Goal: Check status: Check status

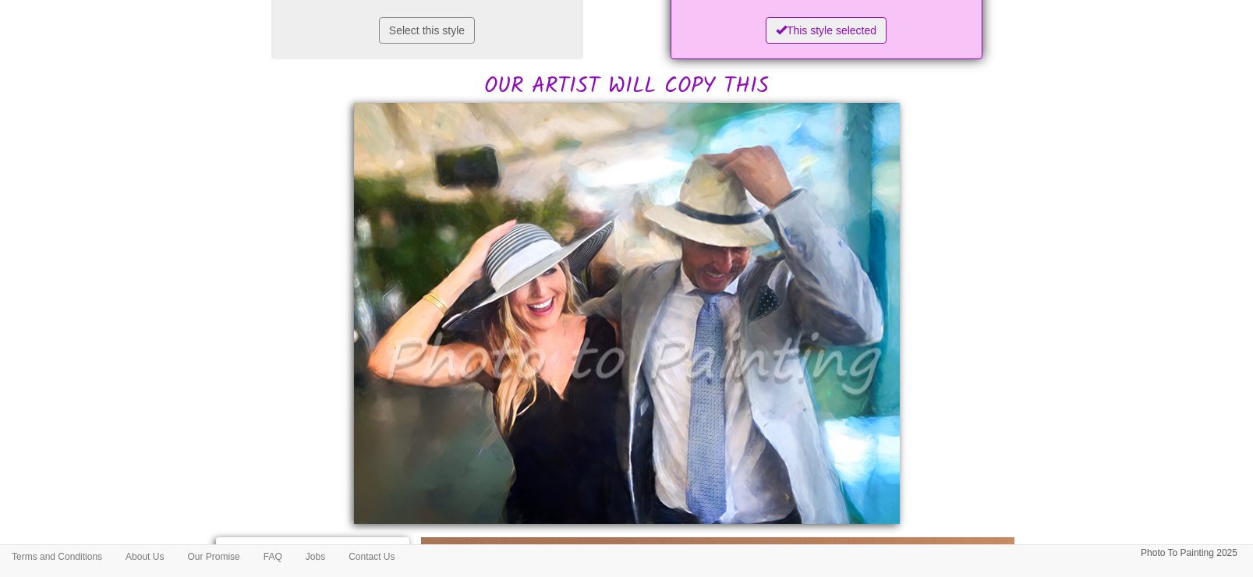
scroll to position [389, 0]
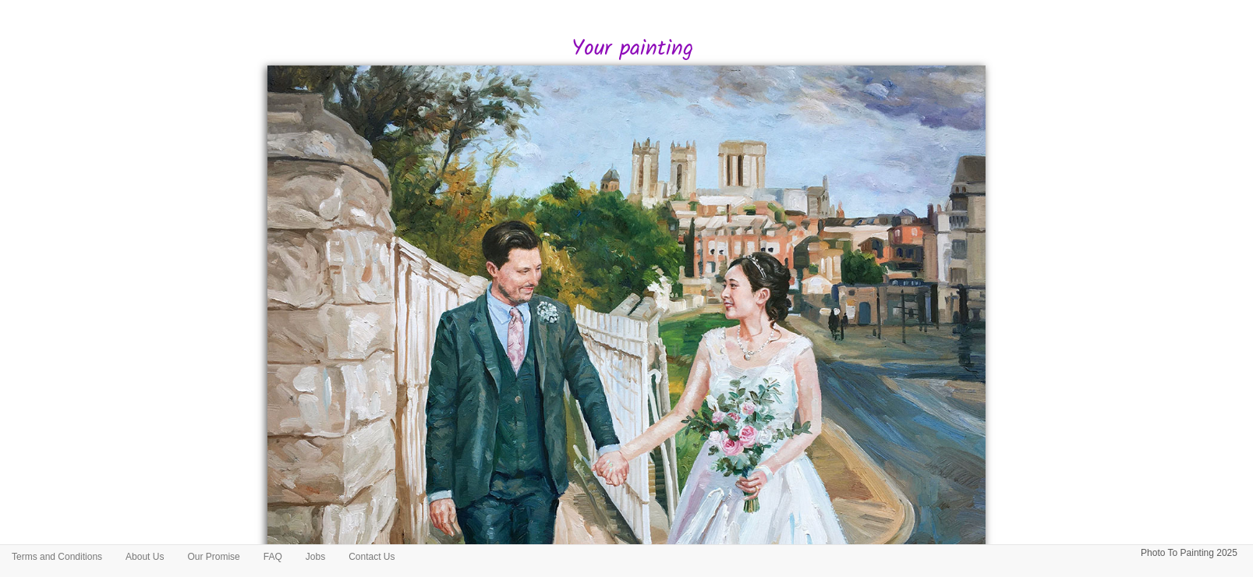
scroll to position [389, 0]
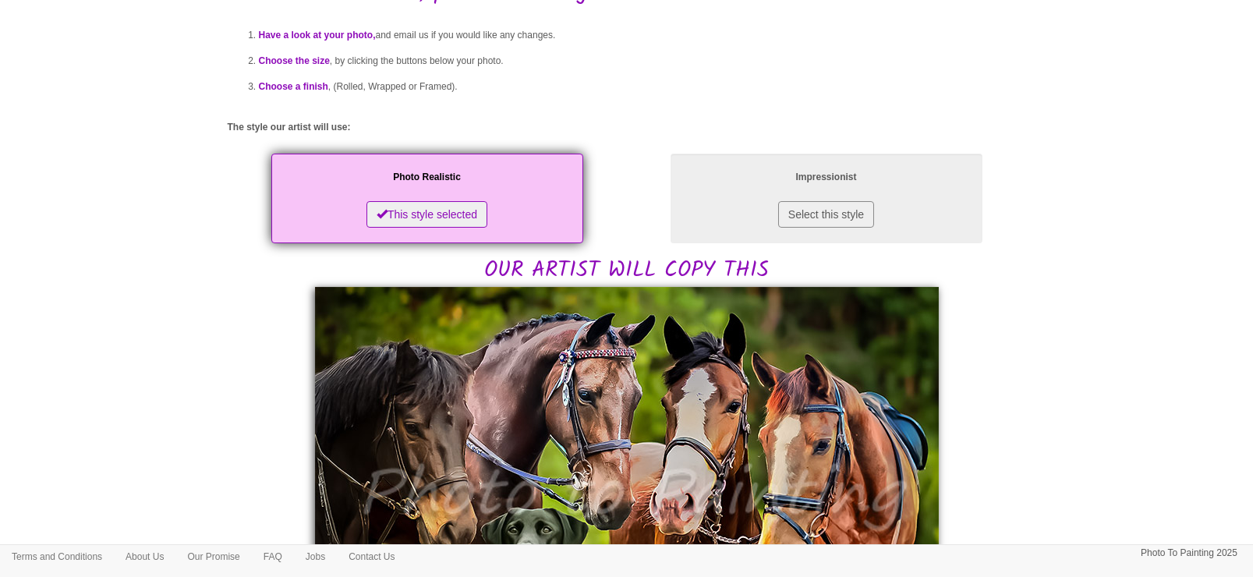
scroll to position [195, 0]
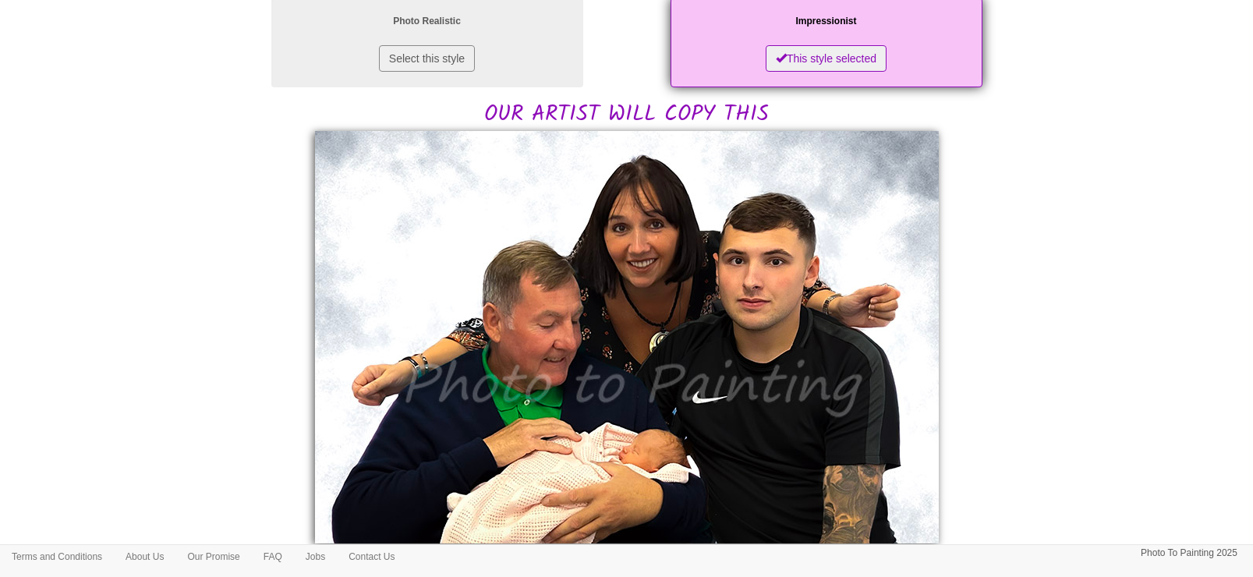
scroll to position [292, 0]
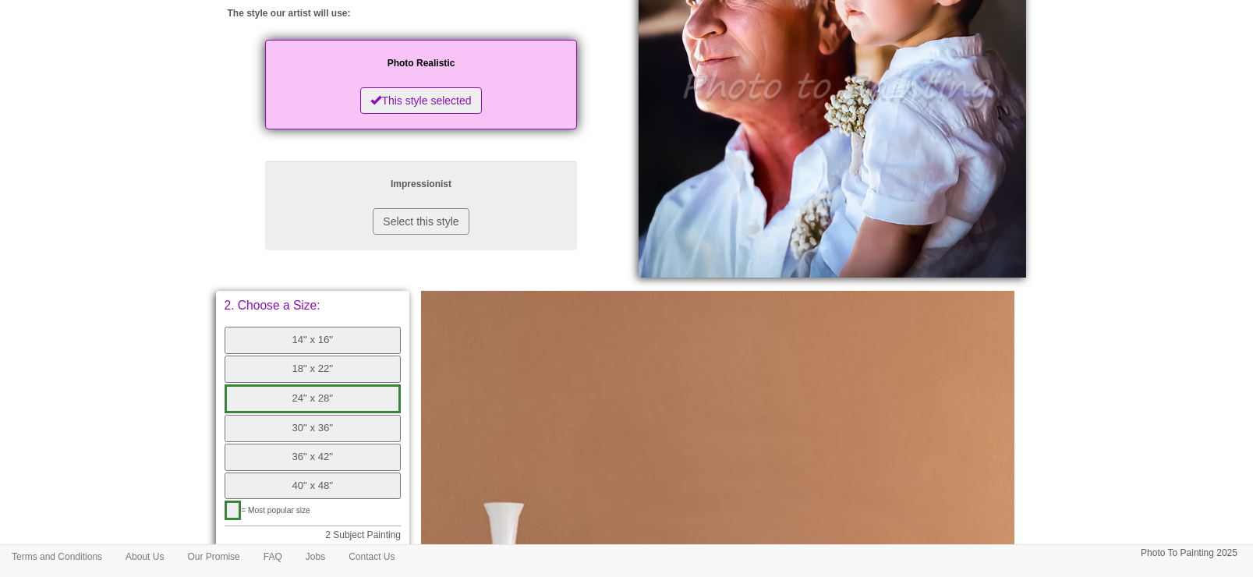
scroll to position [97, 0]
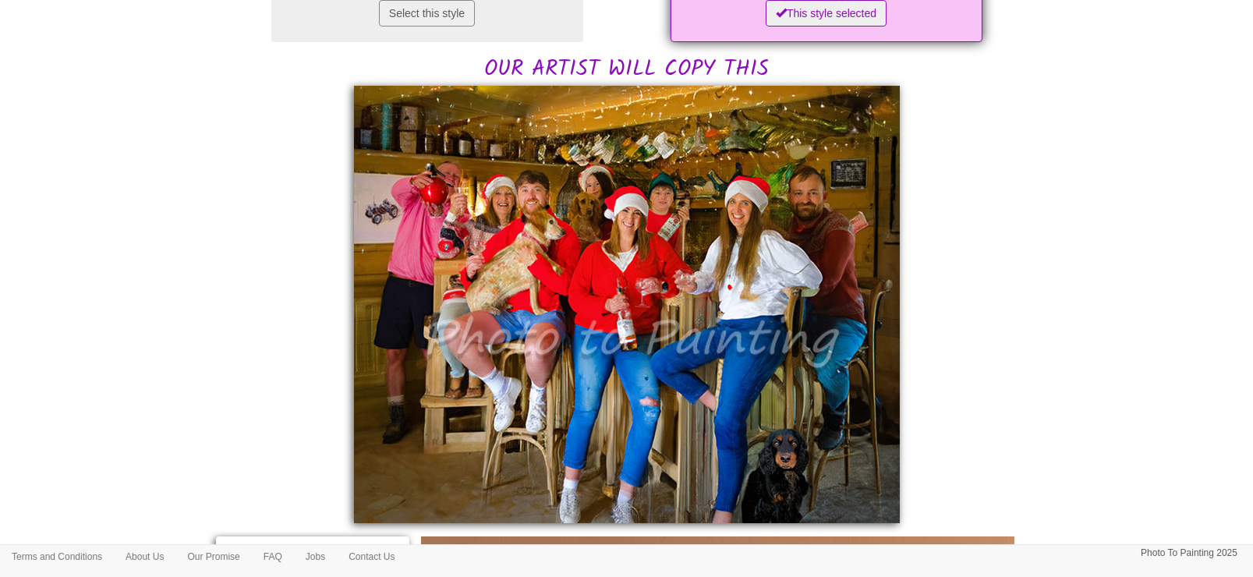
scroll to position [389, 0]
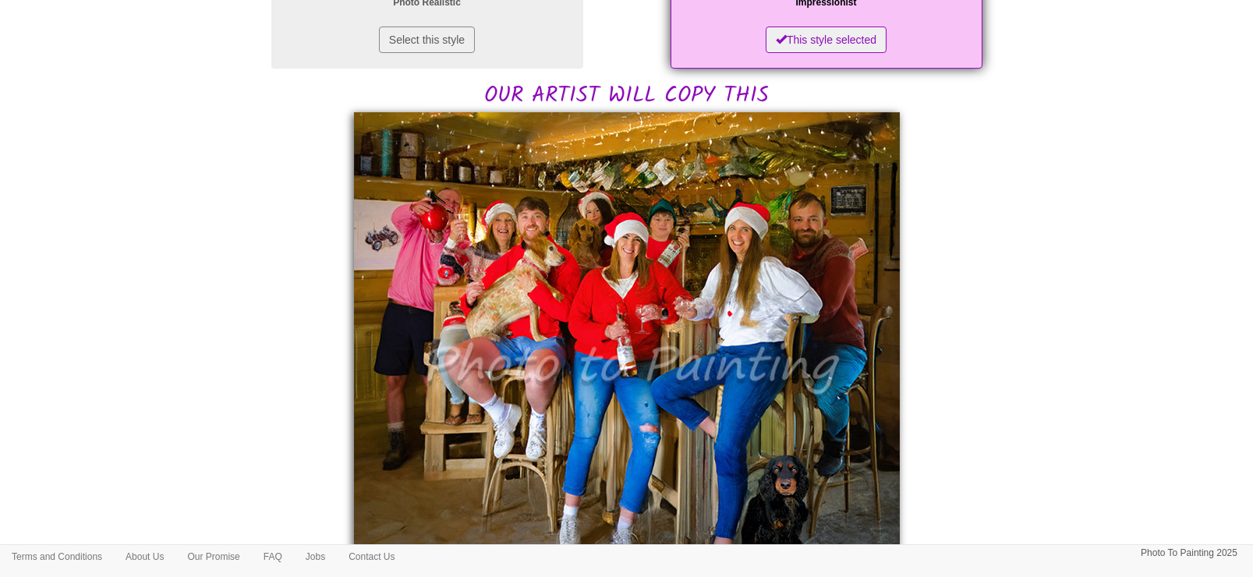
scroll to position [389, 0]
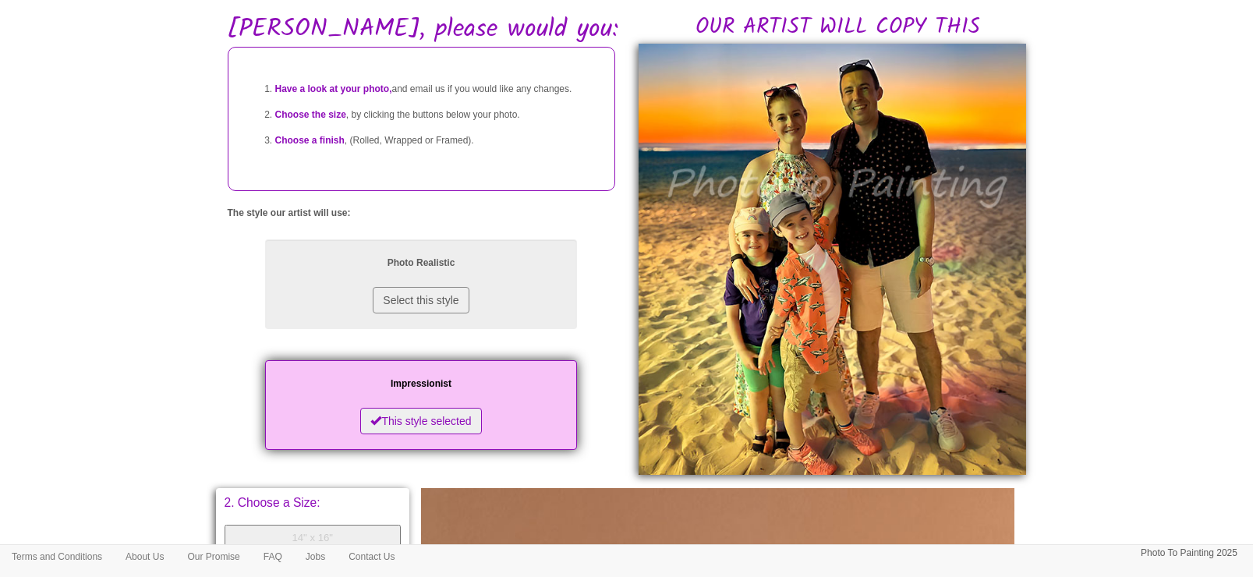
scroll to position [97, 0]
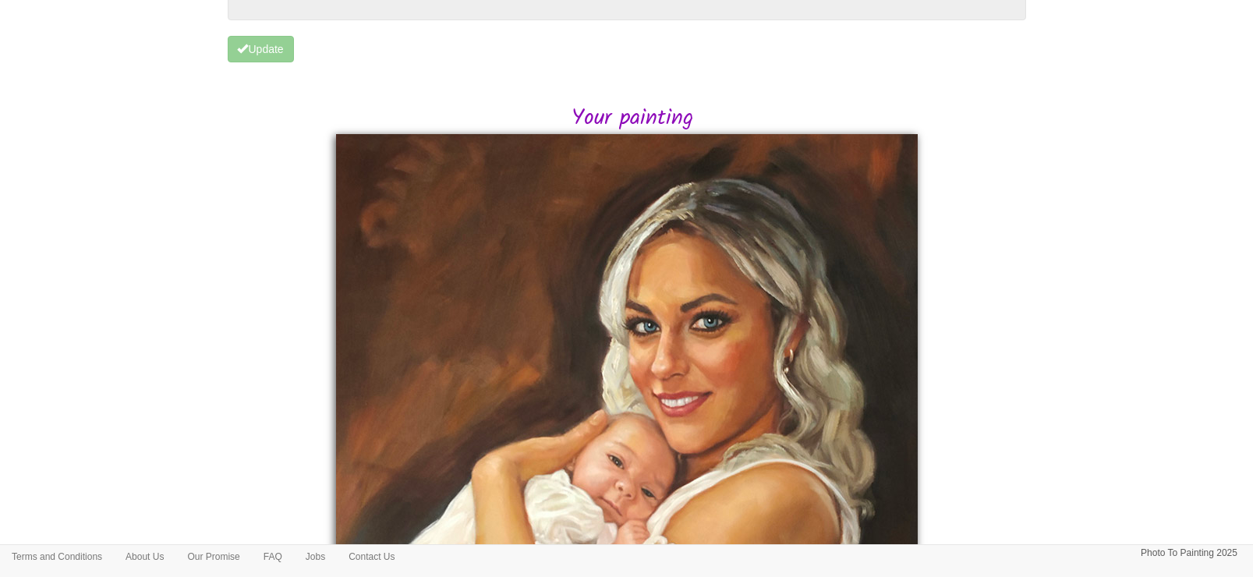
scroll to position [292, 0]
